Goal: Task Accomplishment & Management: Manage account settings

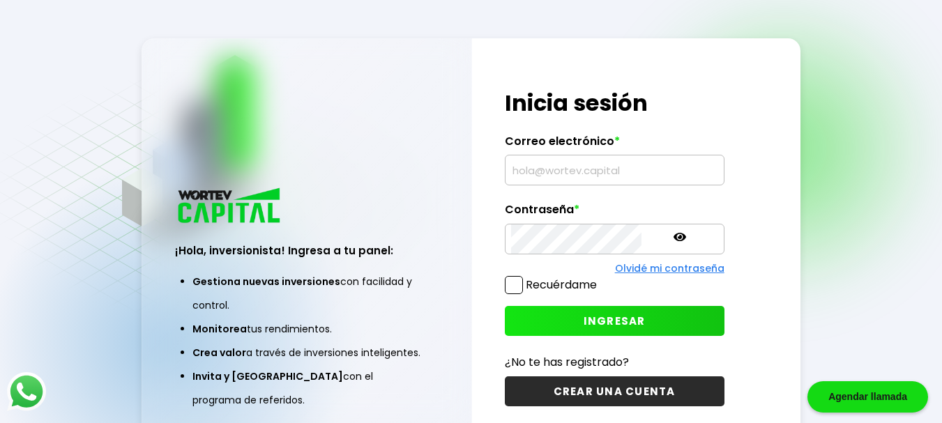
click at [574, 173] on input "text" at bounding box center [614, 170] width 207 height 29
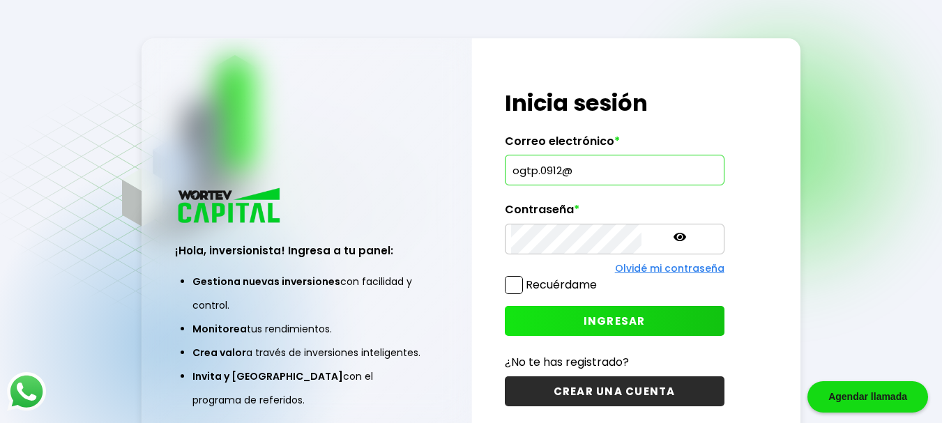
type input "[EMAIL_ADDRESS][DOMAIN_NAME]"
click at [606, 318] on span "INGRESAR" at bounding box center [615, 321] width 62 height 15
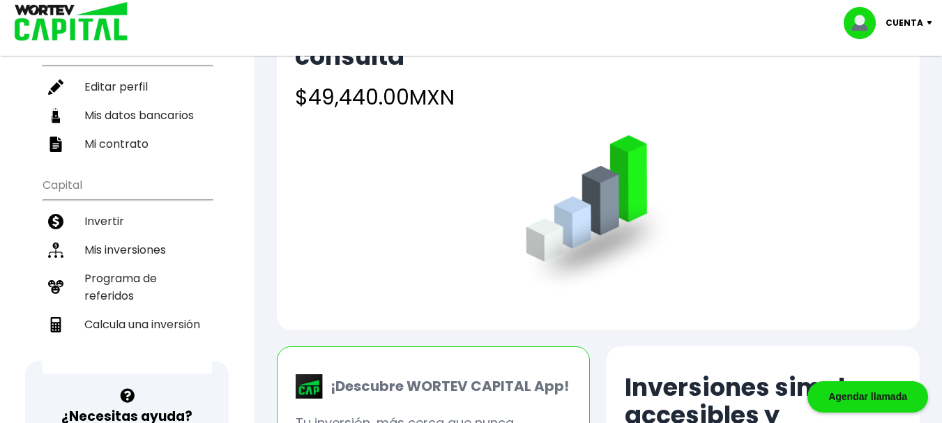
scroll to position [134, 0]
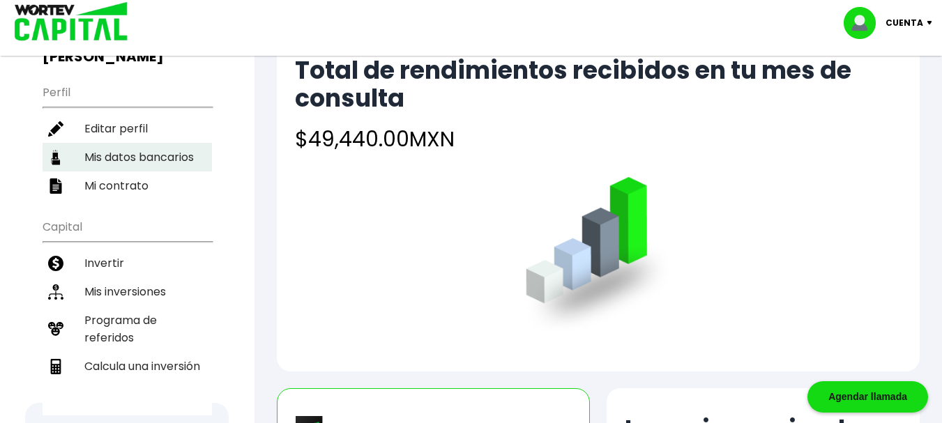
click at [105, 290] on li "Mis inversiones" at bounding box center [127, 292] width 169 height 29
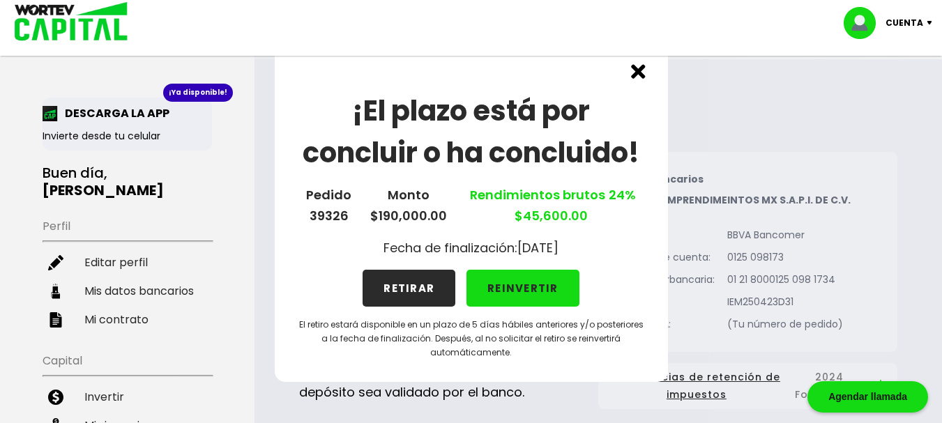
click at [529, 289] on button "REINVERTIR" at bounding box center [523, 288] width 113 height 37
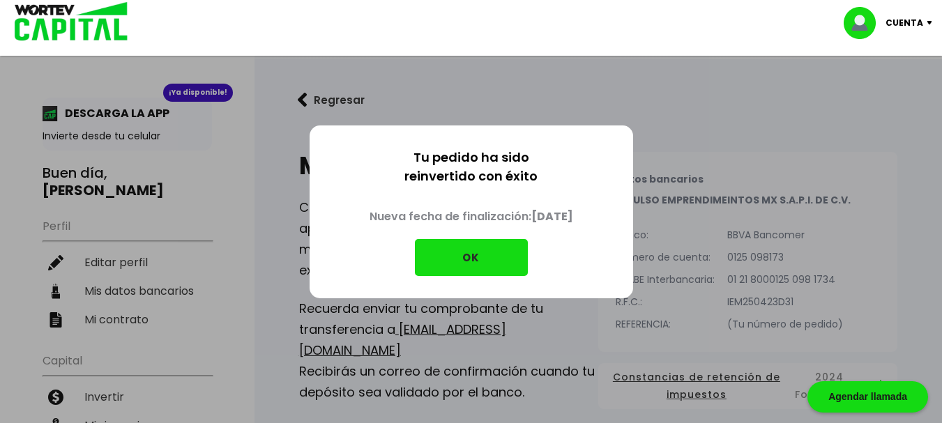
click at [481, 261] on button "OK" at bounding box center [471, 257] width 113 height 37
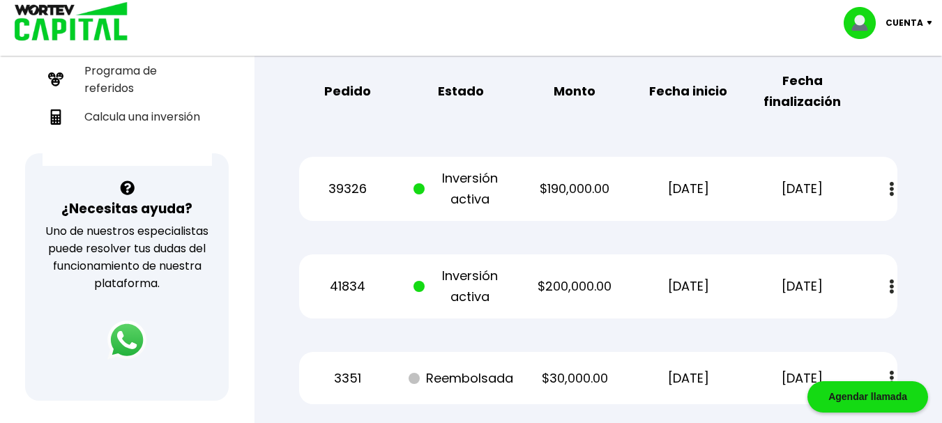
scroll to position [381, 0]
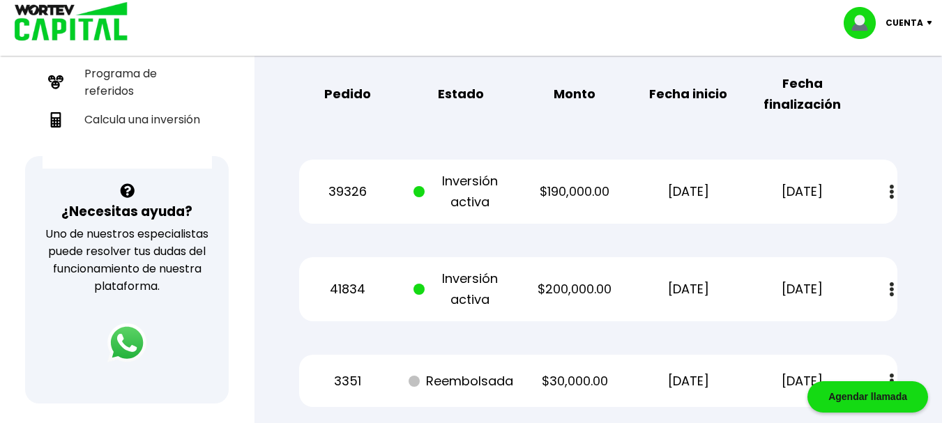
click at [893, 191] on img at bounding box center [892, 192] width 4 height 15
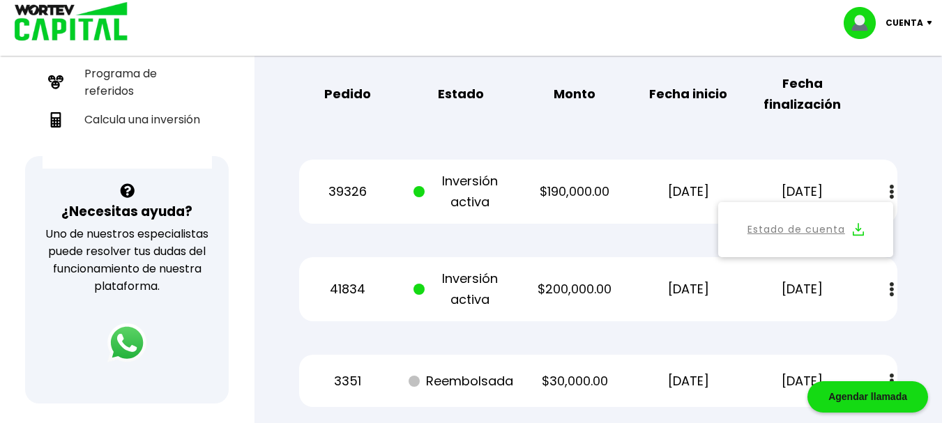
click at [817, 231] on link "Estado de cuenta" at bounding box center [797, 229] width 98 height 17
click at [891, 289] on img at bounding box center [892, 289] width 4 height 15
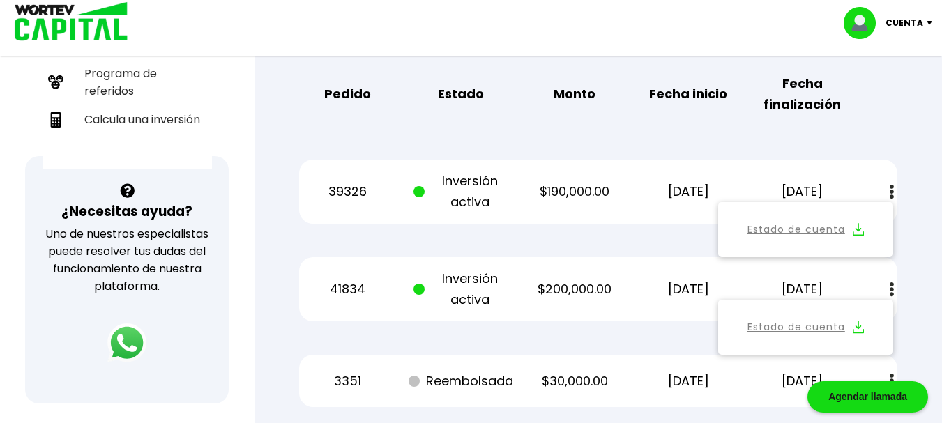
click at [798, 326] on link "Estado de cuenta" at bounding box center [797, 327] width 98 height 17
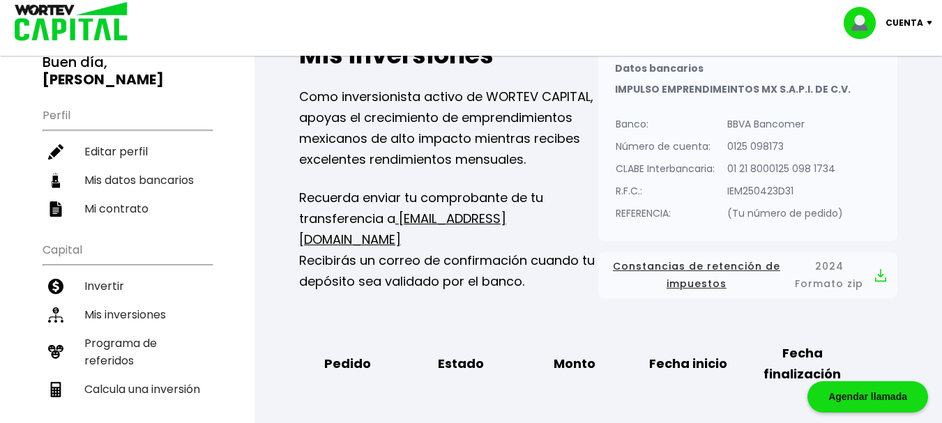
scroll to position [0, 0]
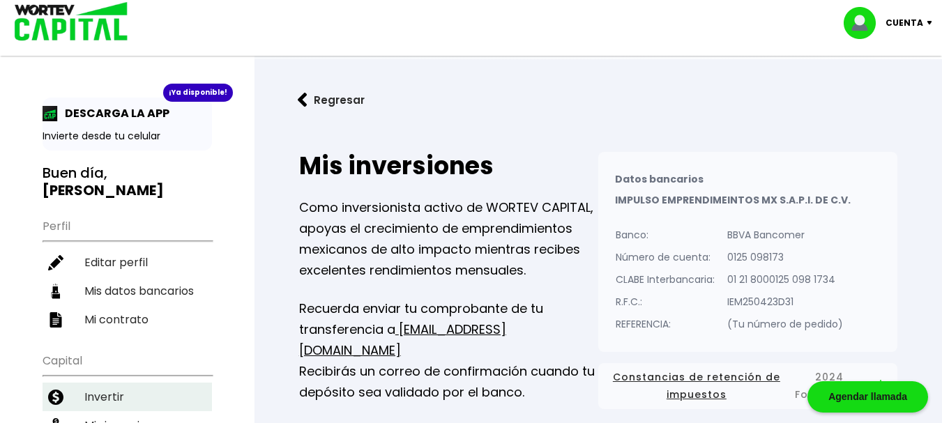
click at [105, 403] on li "Invertir" at bounding box center [127, 397] width 169 height 29
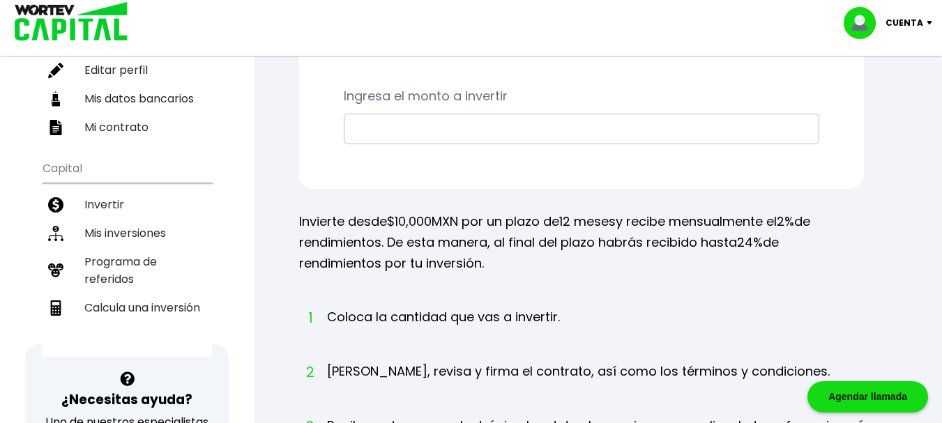
scroll to position [206, 0]
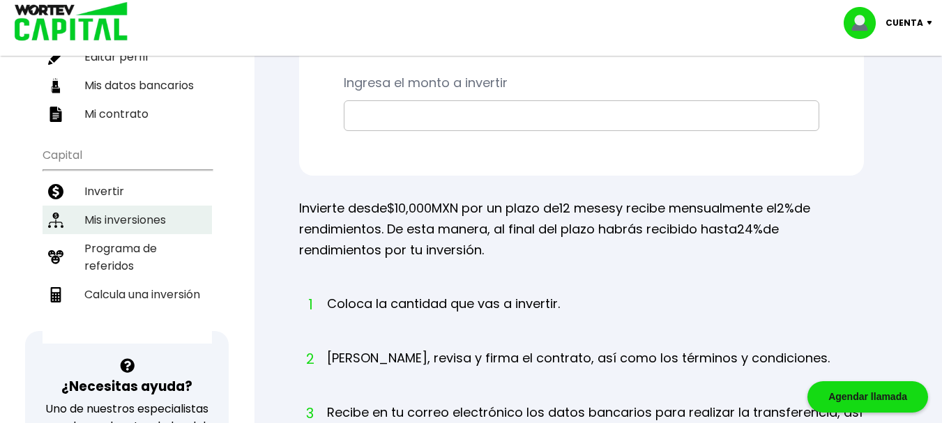
click at [114, 220] on li "Mis inversiones" at bounding box center [127, 220] width 169 height 29
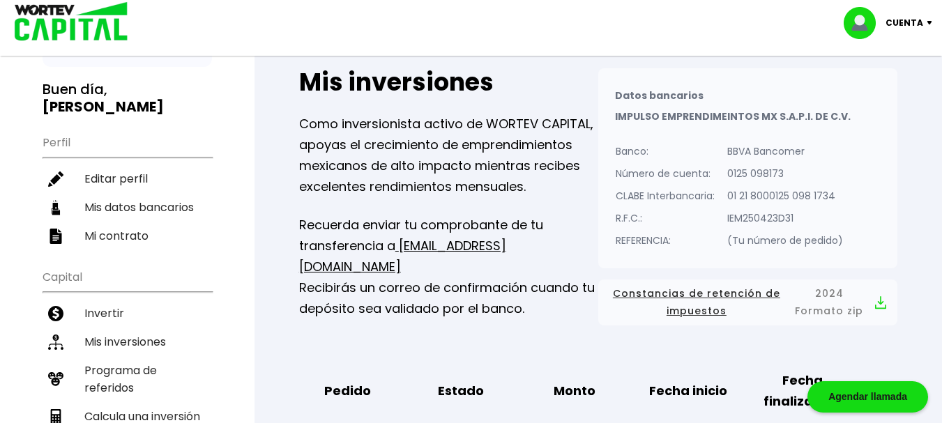
scroll to position [173, 0]
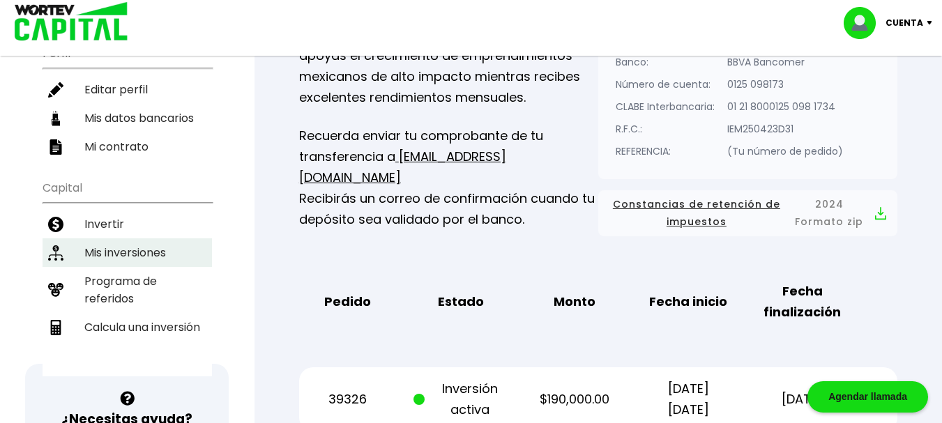
click at [119, 253] on li "Mis inversiones" at bounding box center [127, 253] width 169 height 29
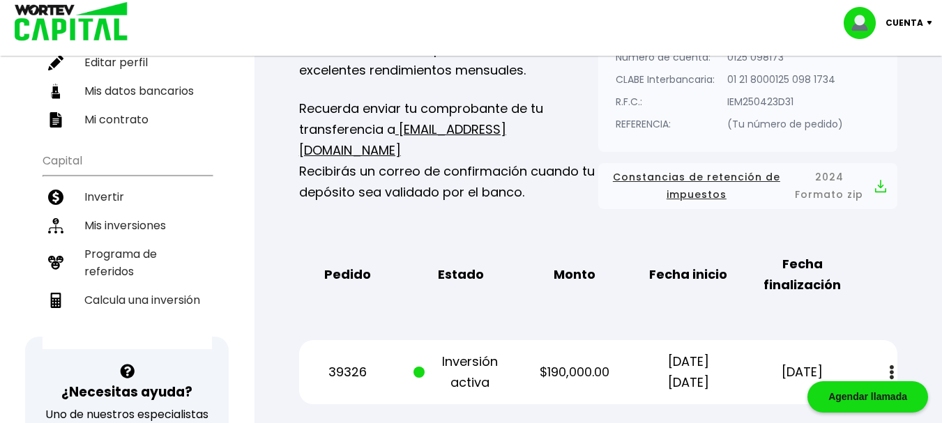
scroll to position [211, 0]
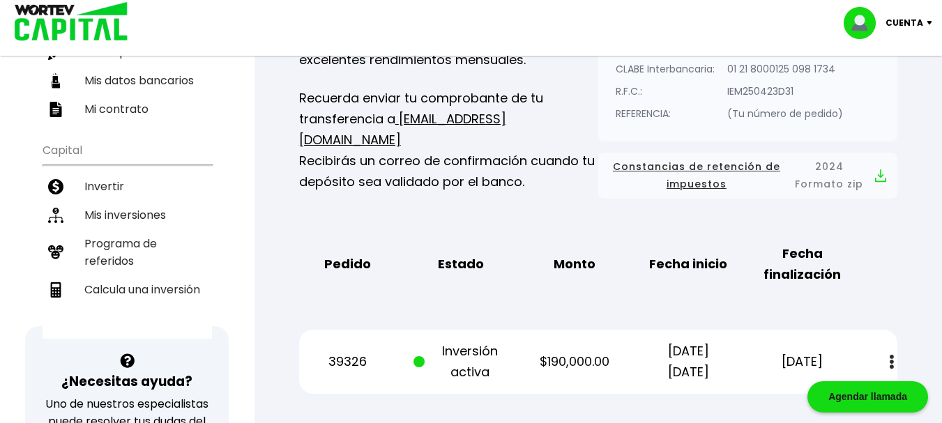
click at [100, 185] on li "Invertir" at bounding box center [127, 186] width 169 height 29
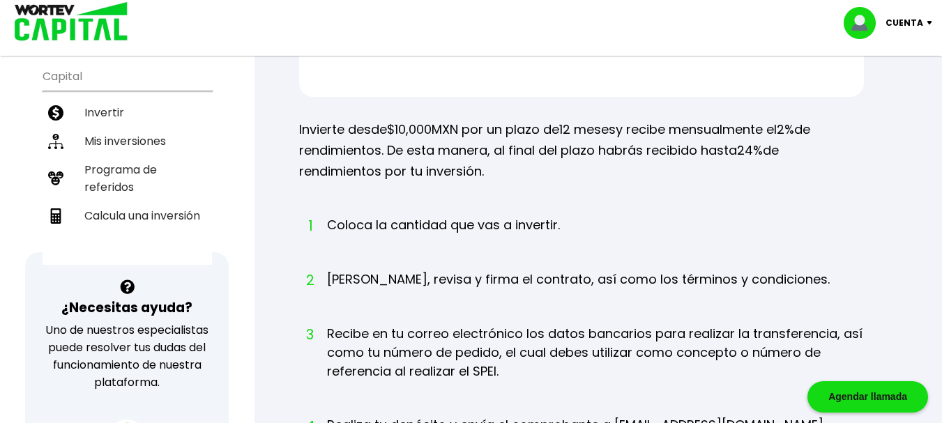
scroll to position [243, 0]
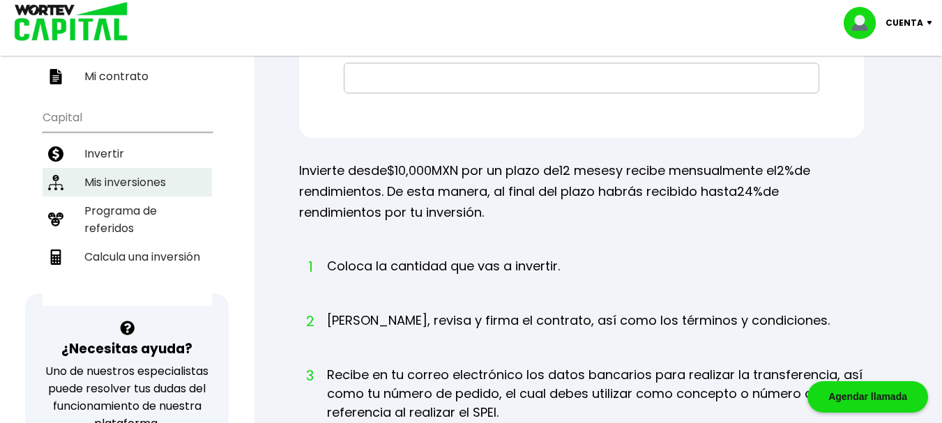
click at [133, 186] on li "Mis inversiones" at bounding box center [127, 182] width 169 height 29
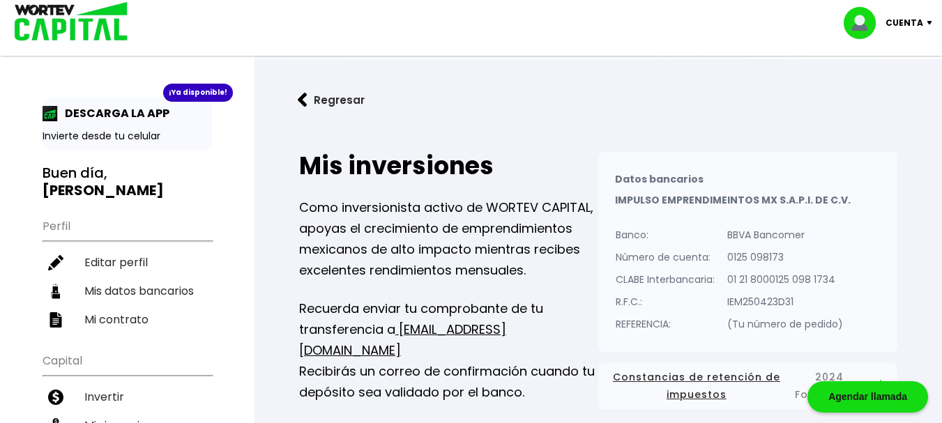
click at [324, 98] on button "Regresar" at bounding box center [331, 100] width 109 height 37
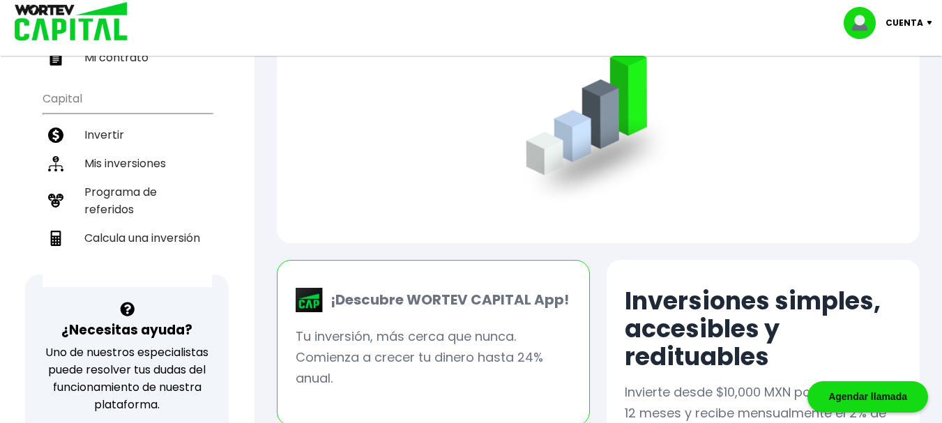
scroll to position [240, 0]
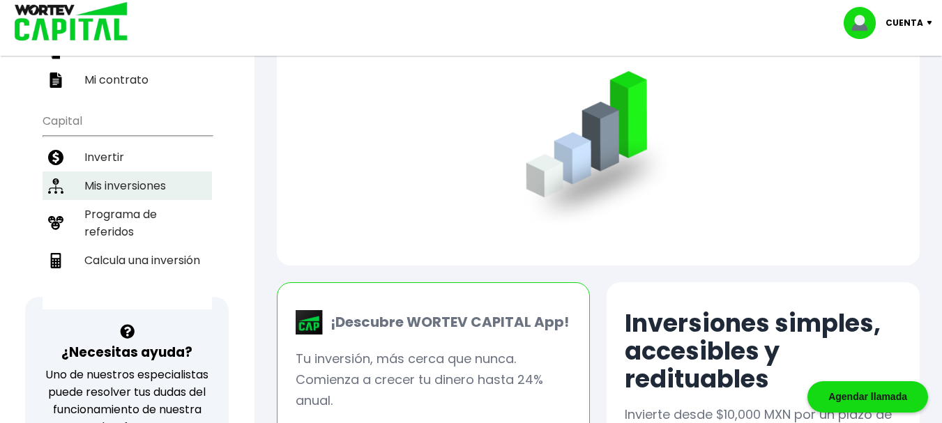
click at [121, 179] on li "Mis inversiones" at bounding box center [127, 186] width 169 height 29
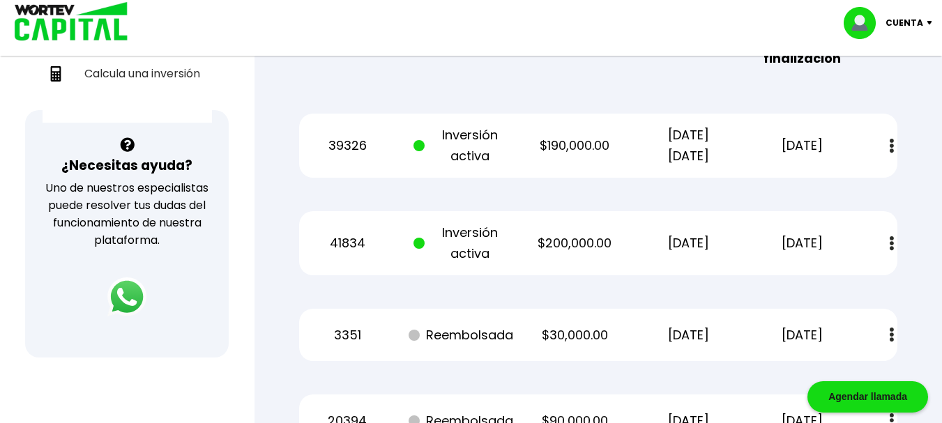
scroll to position [435, 0]
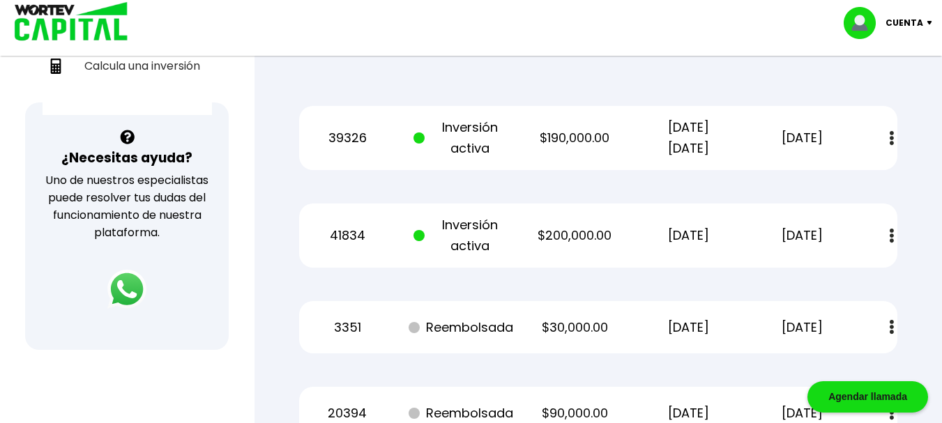
click at [887, 139] on button at bounding box center [892, 138] width 20 height 30
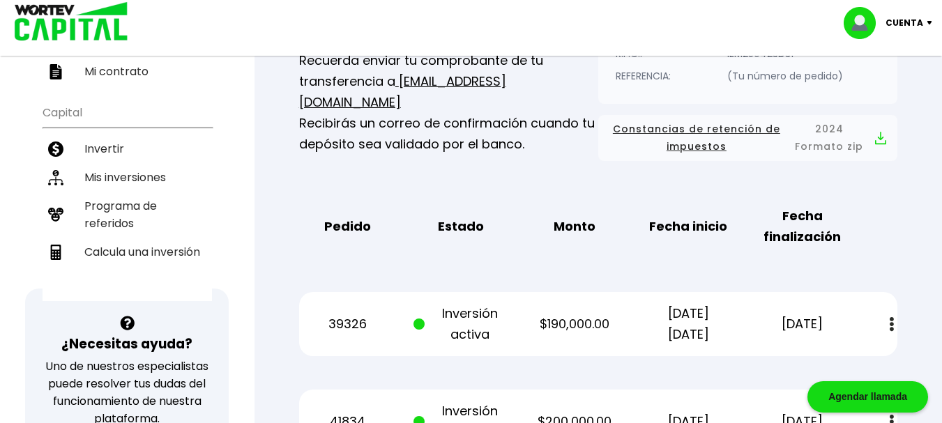
scroll to position [70, 0]
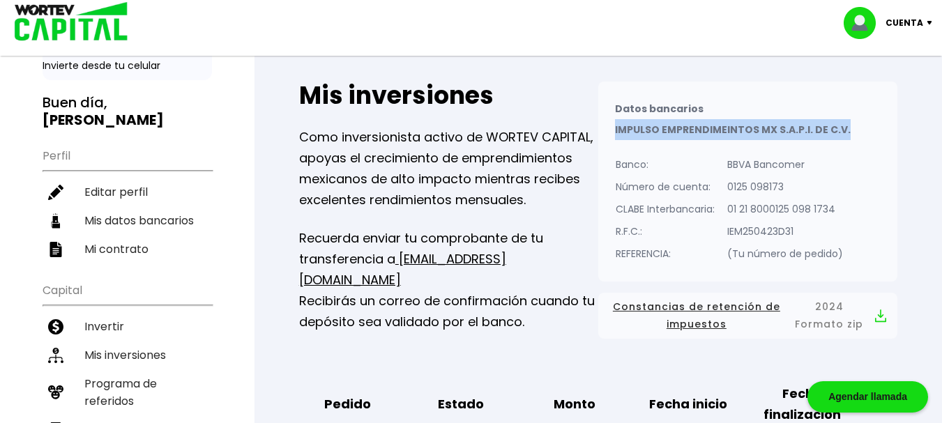
drag, startPoint x: 941, startPoint y: 100, endPoint x: 946, endPoint y: 131, distance: 31.9
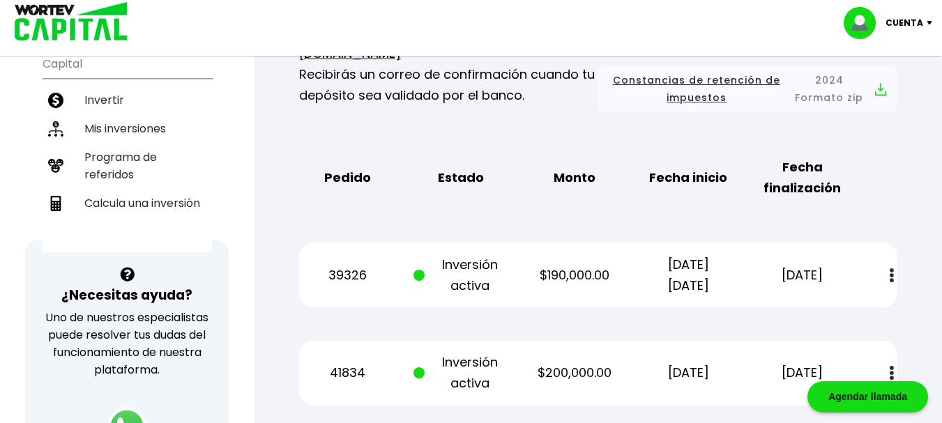
scroll to position [0, 0]
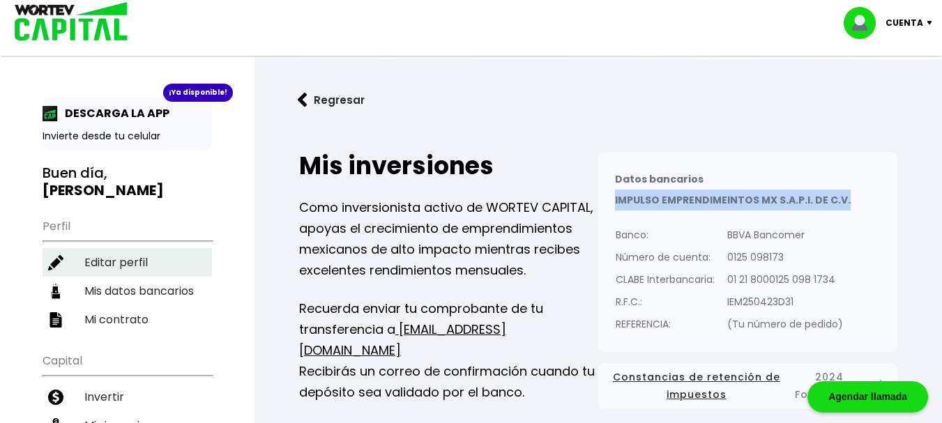
click at [121, 259] on li "Editar perfil" at bounding box center [127, 262] width 169 height 29
select select "Hombre"
select select "Licenciatura"
select select "MX"
select select "BBVA Bancomer"
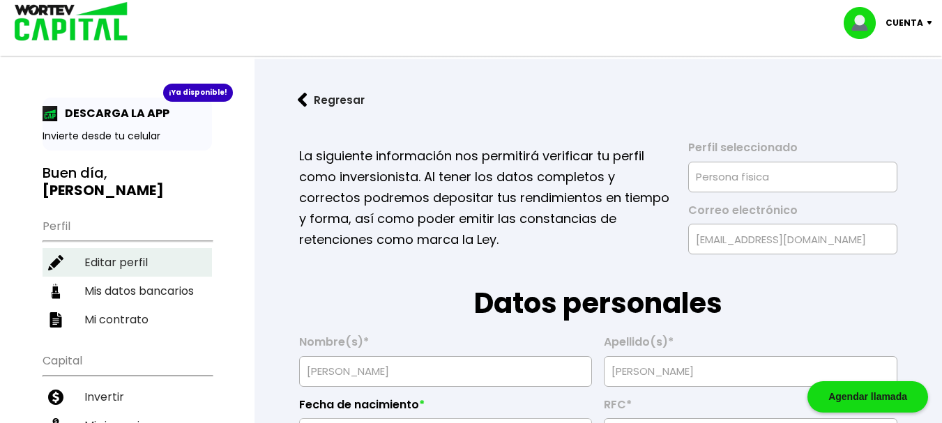
type input "[DATE]"
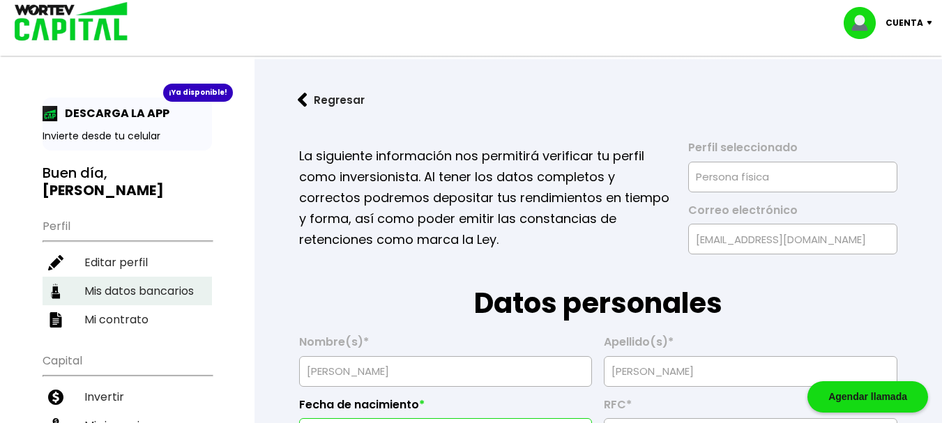
click at [140, 292] on li "Mis datos bancarios" at bounding box center [127, 291] width 169 height 29
select select "BBVA Bancomer"
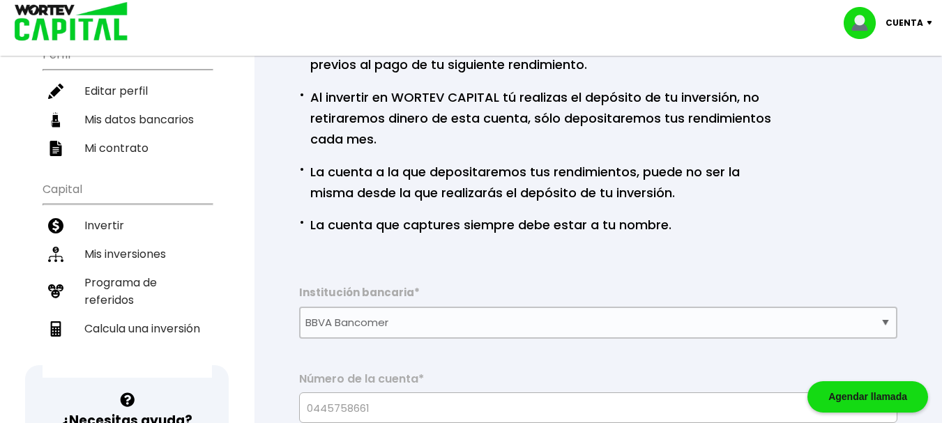
scroll to position [170, 0]
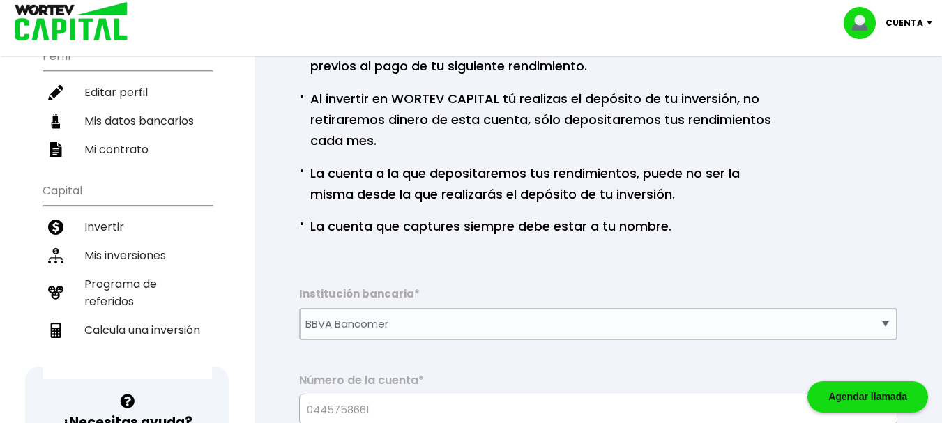
click at [122, 150] on li "Mi contrato" at bounding box center [127, 149] width 169 height 29
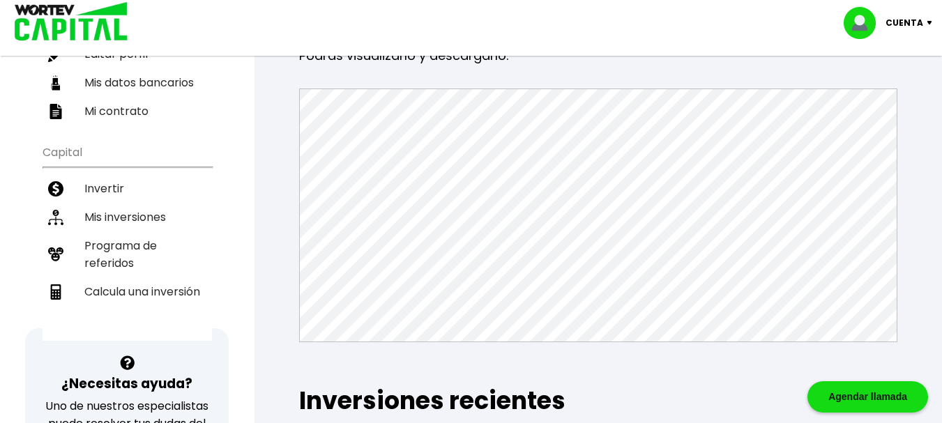
scroll to position [235, 0]
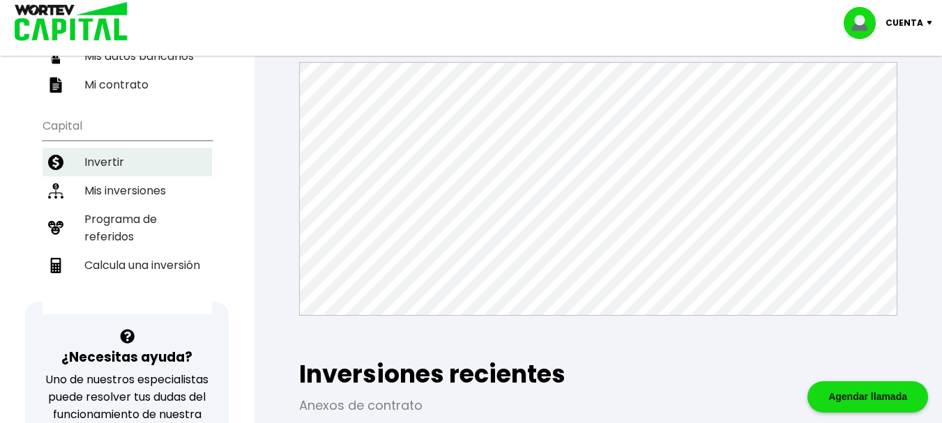
click at [98, 158] on li "Invertir" at bounding box center [127, 162] width 169 height 29
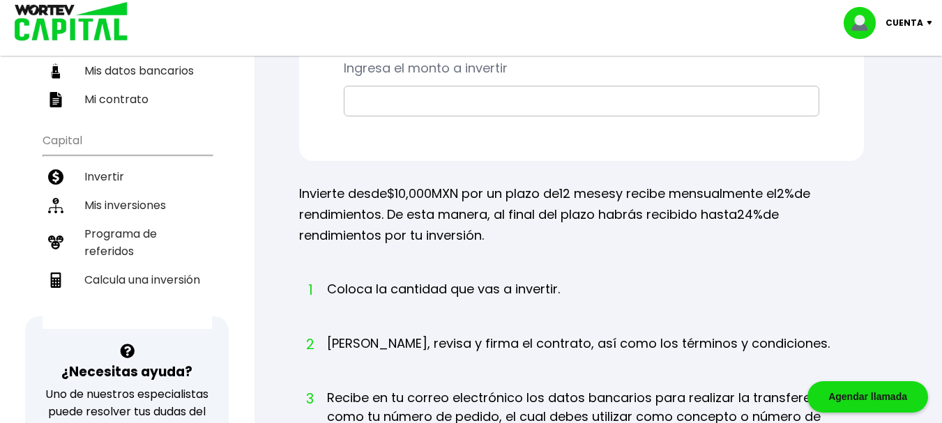
scroll to position [73, 0]
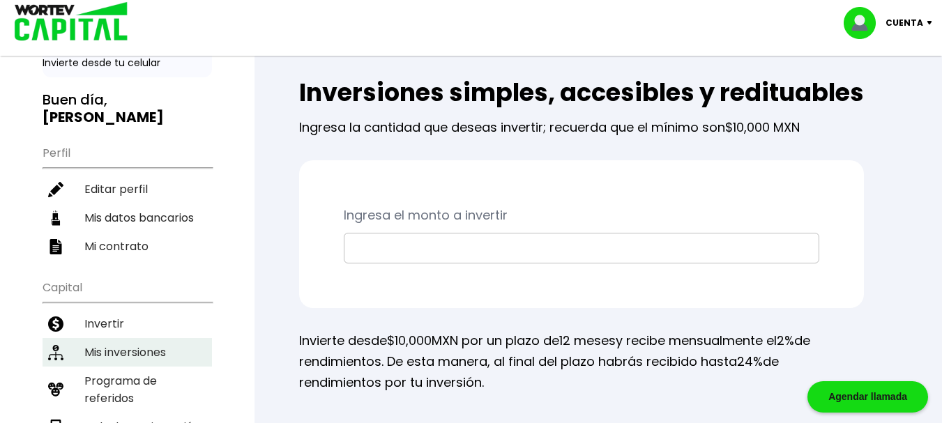
click at [114, 348] on li "Mis inversiones" at bounding box center [127, 352] width 169 height 29
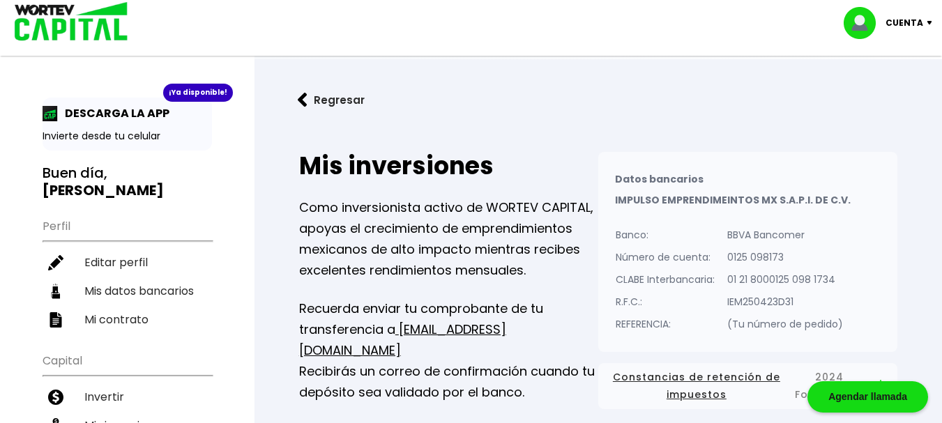
click at [863, 20] on img at bounding box center [865, 23] width 42 height 32
click at [880, 88] on li "Cerrar sesión" at bounding box center [890, 93] width 112 height 29
